Goal: Transaction & Acquisition: Purchase product/service

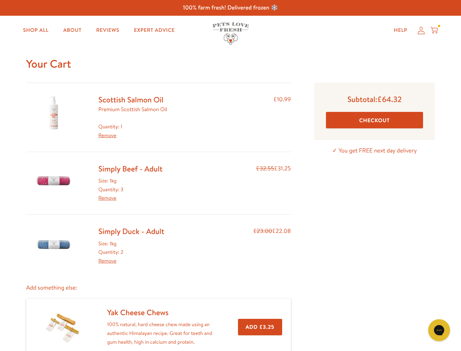
click at [230, 175] on div "Simply Beef - Adult Size: 1kg Quantity: 3 Remove £32.55 £31.25" at bounding box center [158, 183] width 265 height 39
click at [439, 330] on icon "Gorgias live chat" at bounding box center [439, 329] width 7 height 7
